Goal: Task Accomplishment & Management: Use online tool/utility

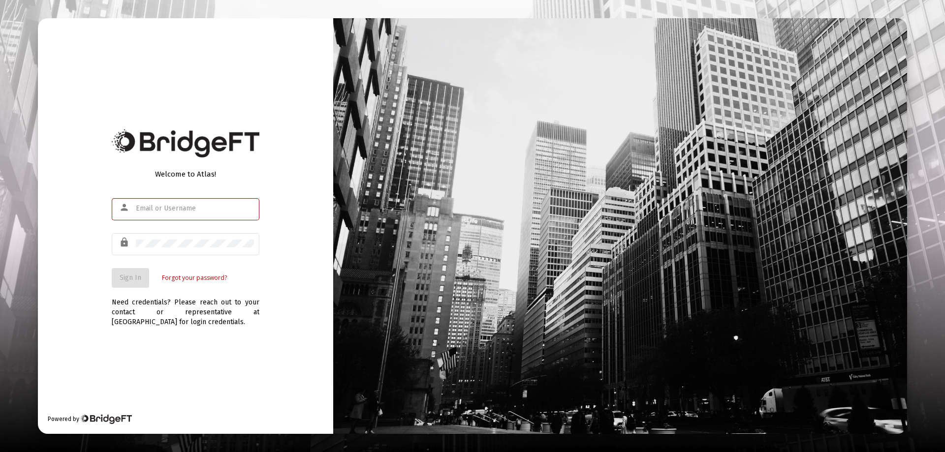
type input "[EMAIL_ADDRESS][DOMAIN_NAME]"
click at [93, 287] on div "Welcome to Atlas! person [EMAIL_ADDRESS][DOMAIN_NAME] lock Sign In Forgot your …" at bounding box center [185, 226] width 295 height 416
click at [127, 275] on span "Sign In" at bounding box center [131, 278] width 22 height 8
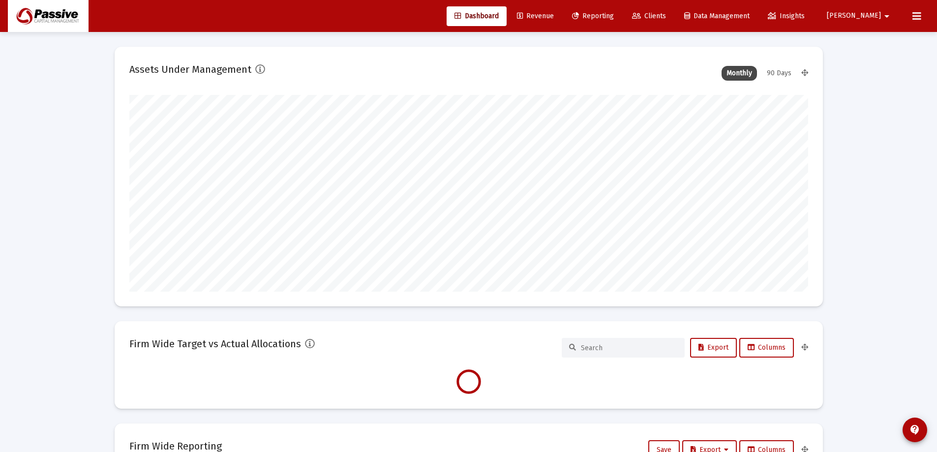
type input "[DATE]"
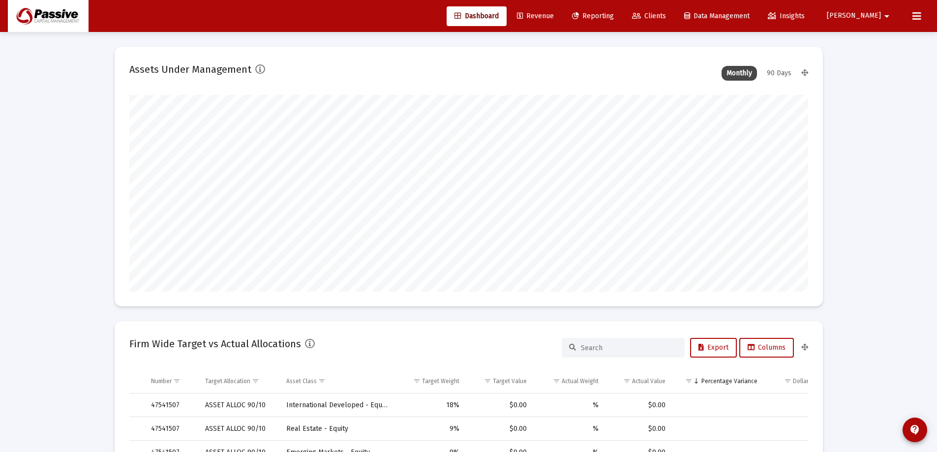
click at [622, 10] on link "Reporting" at bounding box center [593, 16] width 58 height 20
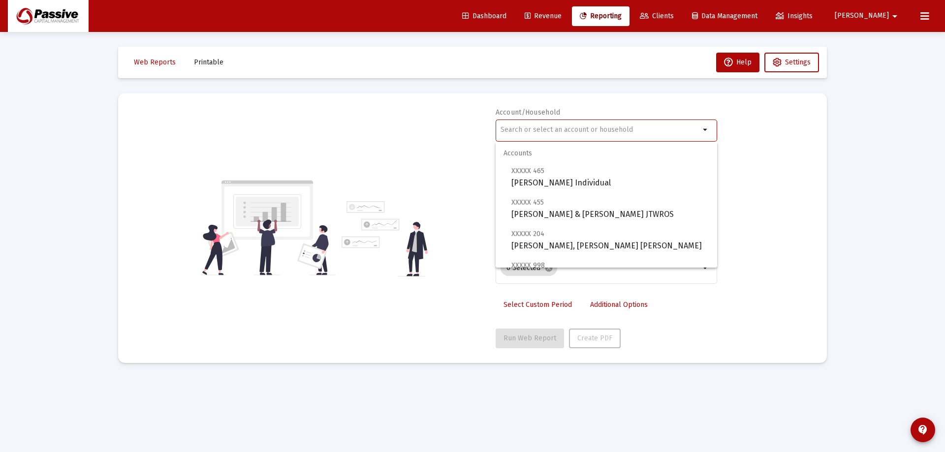
click at [592, 127] on input "text" at bounding box center [599, 130] width 199 height 8
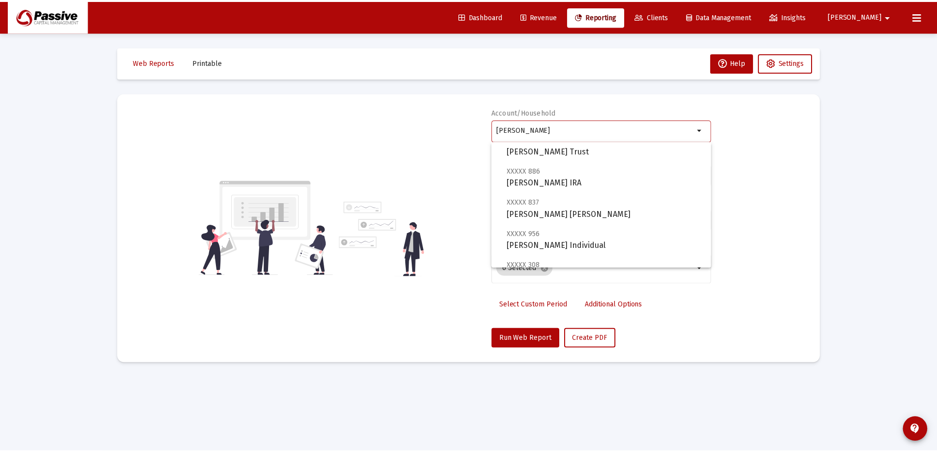
scroll to position [49, 0]
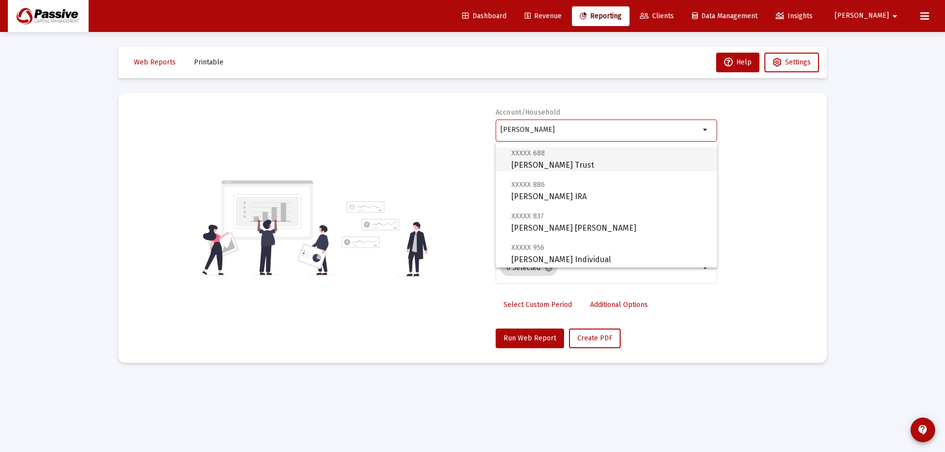
click at [636, 161] on span "XXXXX 688 [PERSON_NAME] Trust" at bounding box center [610, 159] width 198 height 24
type input "[PERSON_NAME] Trust"
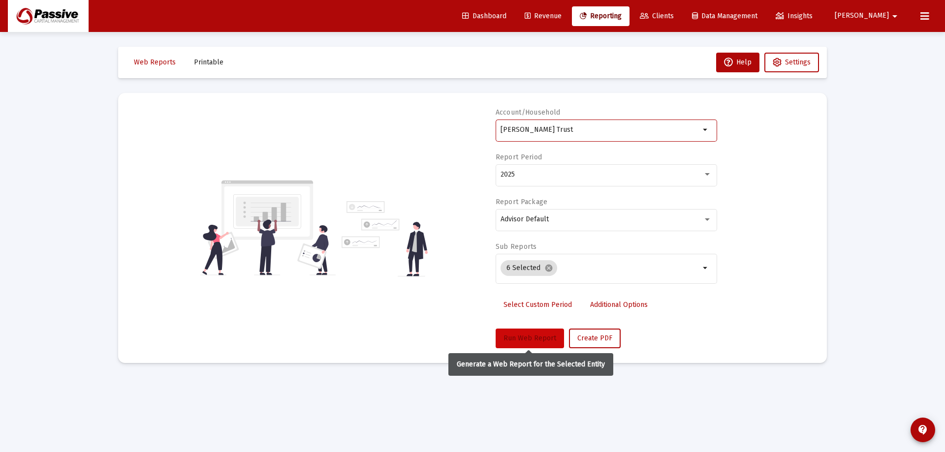
click at [515, 343] on button "Run Web Report" at bounding box center [530, 339] width 68 height 20
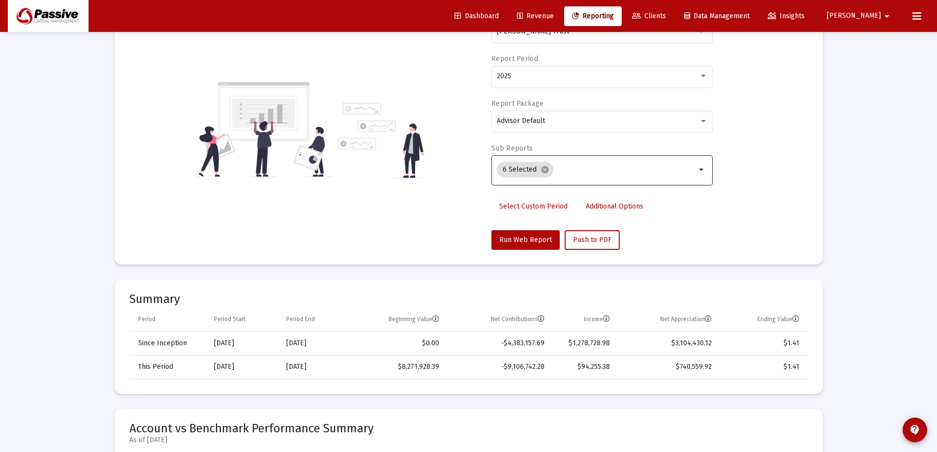
scroll to position [246, 0]
